Goal: Transaction & Acquisition: Obtain resource

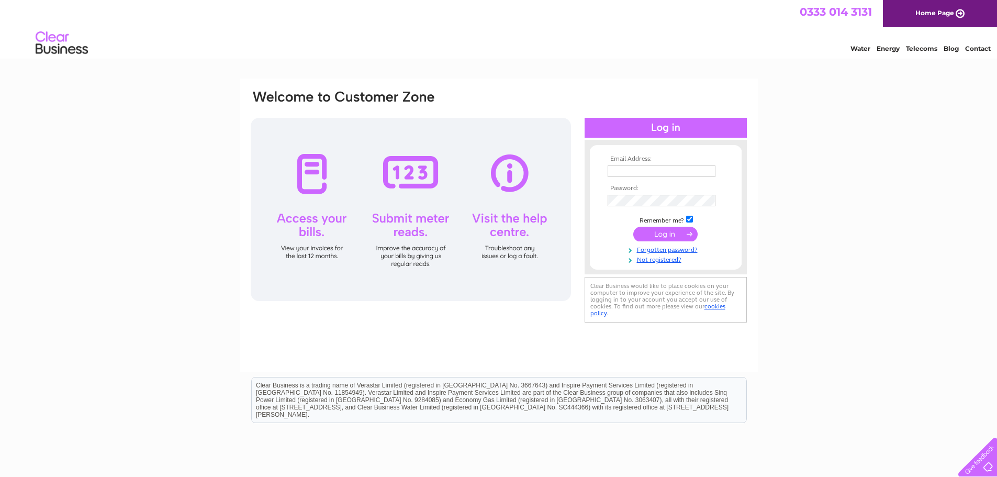
type input "enquiries@wimeikle.co.uk"
click at [648, 234] on input "submit" at bounding box center [665, 234] width 64 height 15
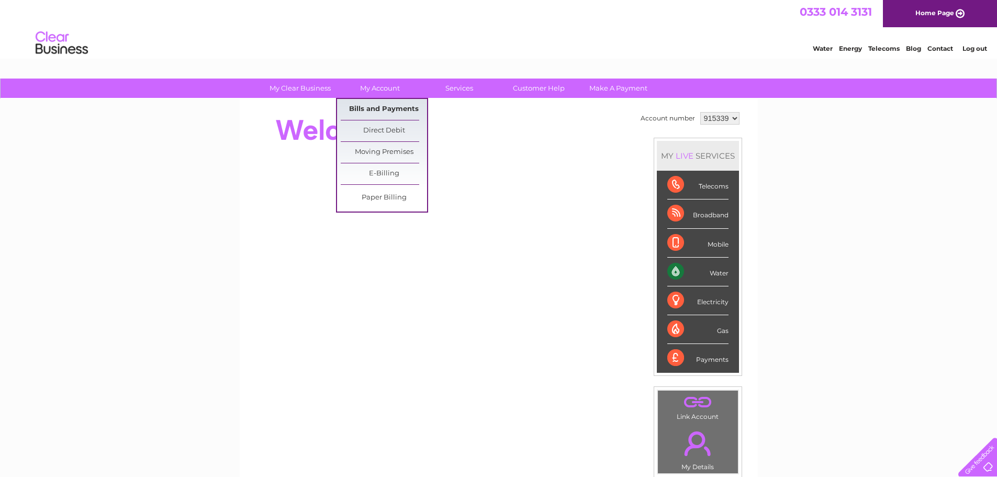
click at [377, 108] on link "Bills and Payments" at bounding box center [384, 109] width 86 height 21
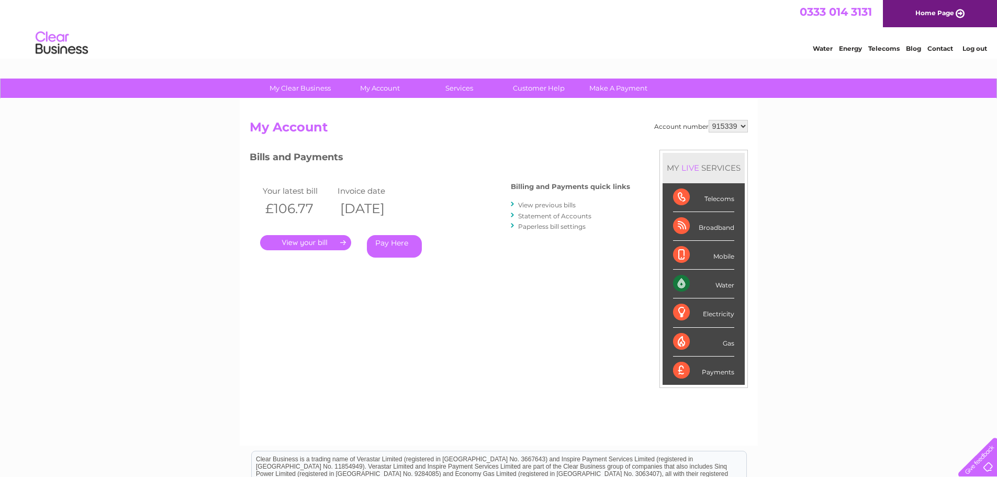
click at [303, 242] on link "." at bounding box center [305, 242] width 91 height 15
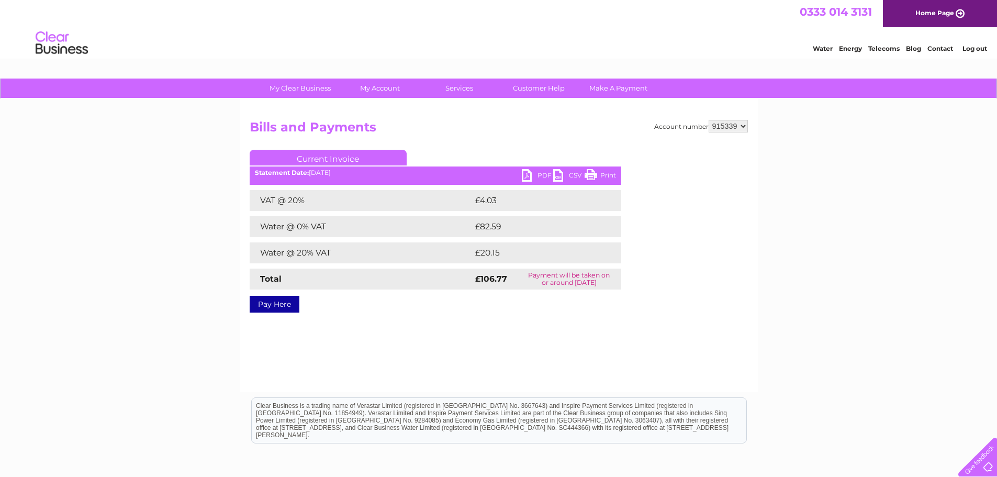
click at [535, 174] on link "PDF" at bounding box center [537, 176] width 31 height 15
click at [743, 124] on select "915339 995453" at bounding box center [727, 126] width 39 height 13
select select "995453"
click at [708, 120] on select "915339 995453" at bounding box center [727, 126] width 39 height 13
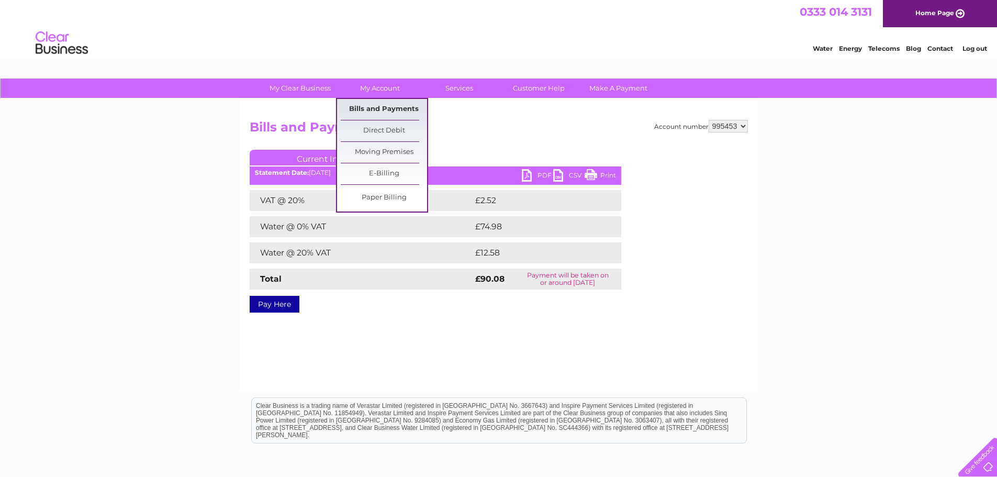
click at [373, 108] on link "Bills and Payments" at bounding box center [384, 109] width 86 height 21
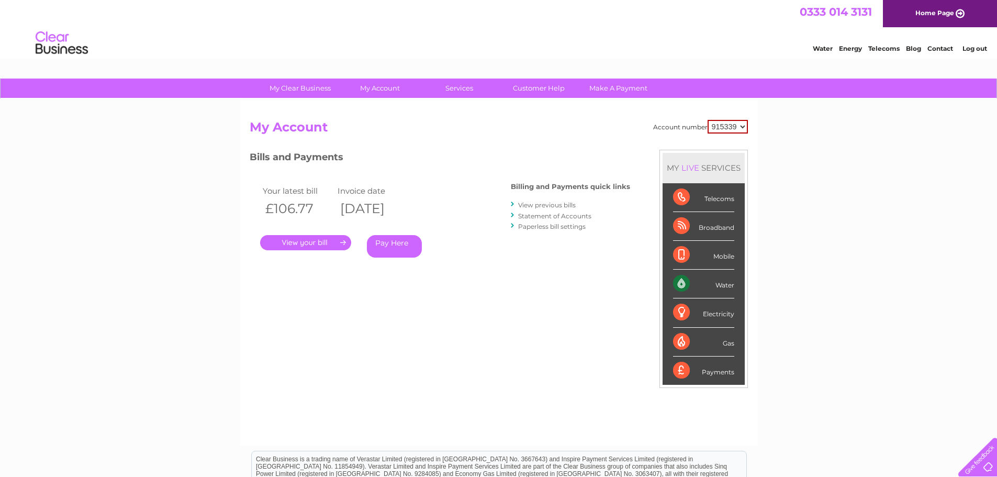
click at [742, 123] on select "915339 995453" at bounding box center [727, 127] width 40 height 14
select select "995453"
click at [707, 120] on select "915339 995453" at bounding box center [727, 127] width 40 height 14
click at [313, 244] on link "." at bounding box center [305, 242] width 91 height 15
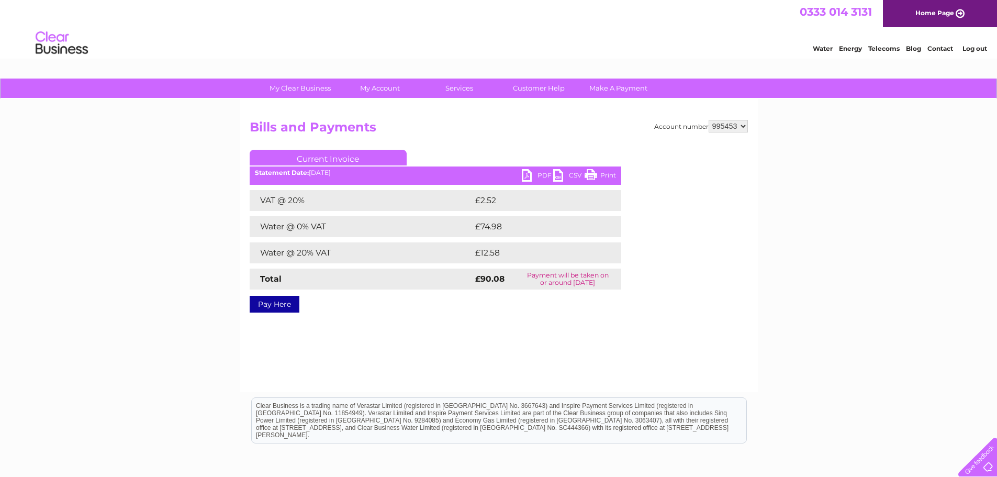
click at [544, 173] on link "PDF" at bounding box center [537, 176] width 31 height 15
